Goal: Task Accomplishment & Management: Use online tool/utility

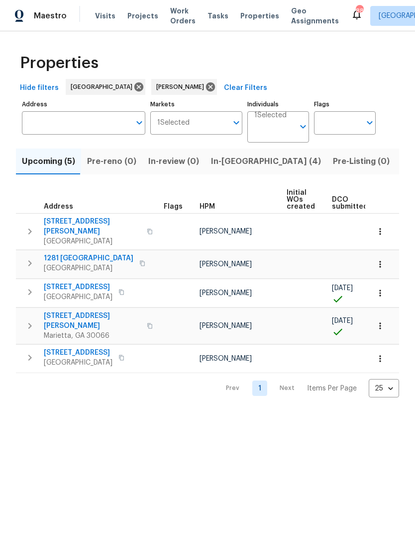
click at [218, 165] on span "In-reno (4)" at bounding box center [266, 162] width 110 height 14
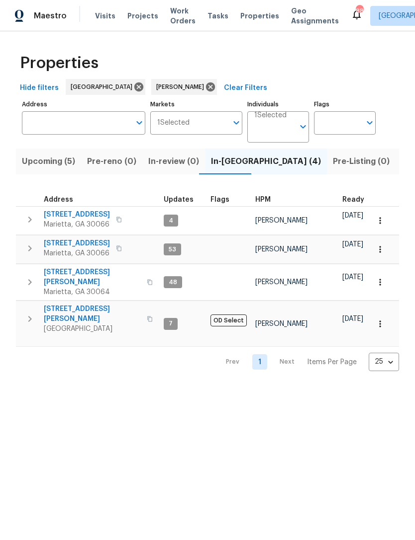
click at [60, 304] on span "[STREET_ADDRESS][PERSON_NAME]" at bounding box center [92, 314] width 97 height 20
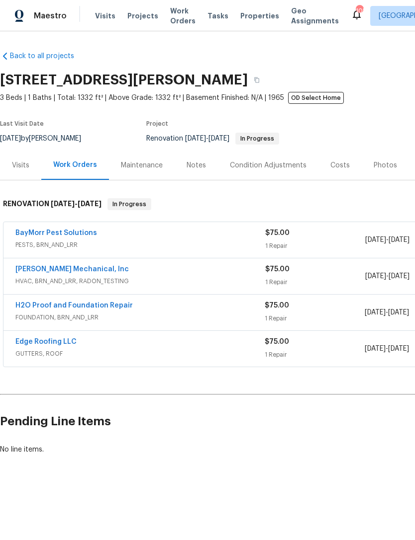
click at [40, 308] on link "H2O Proof and Foundation Repair" at bounding box center [73, 305] width 117 height 7
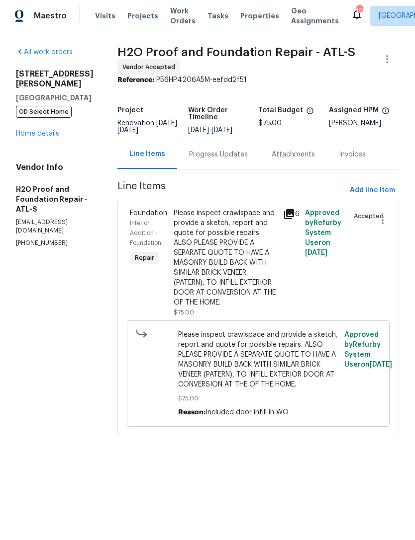
click at [189, 156] on div "Progress Updates" at bounding box center [218, 155] width 59 height 10
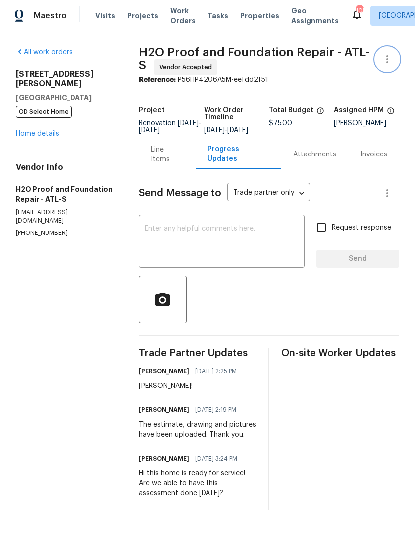
click at [386, 60] on icon "button" at bounding box center [387, 59] width 12 height 12
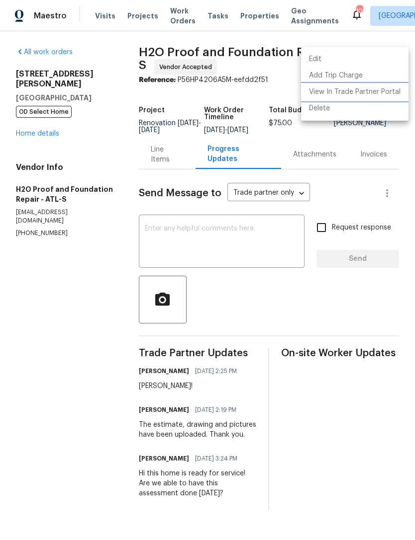
click at [371, 92] on li "View In Trade Partner Portal" at bounding box center [354, 92] width 107 height 16
